Goal: Navigation & Orientation: Find specific page/section

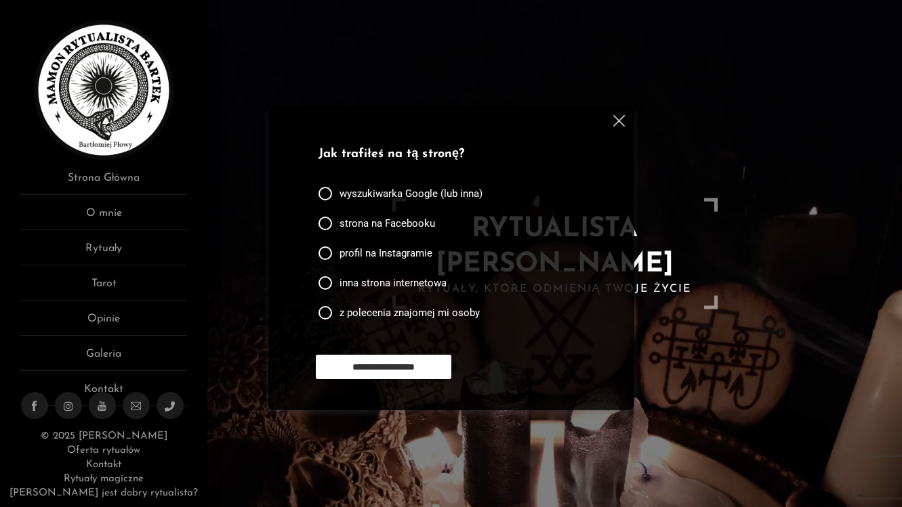
click at [131, 81] on img at bounding box center [104, 90] width 140 height 140
click at [619, 119] on img at bounding box center [619, 121] width 12 height 12
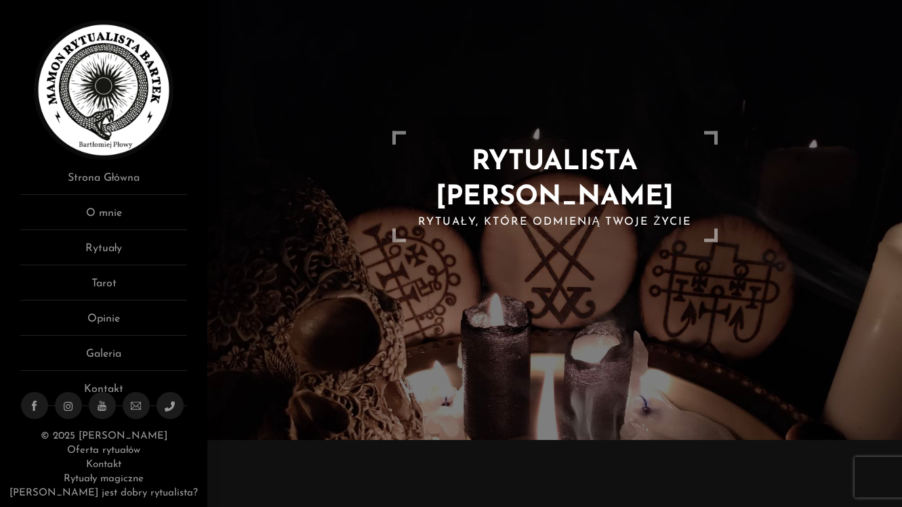
scroll to position [68, 0]
click at [104, 215] on link "O mnie" at bounding box center [103, 217] width 167 height 25
